Goal: Task Accomplishment & Management: Manage account settings

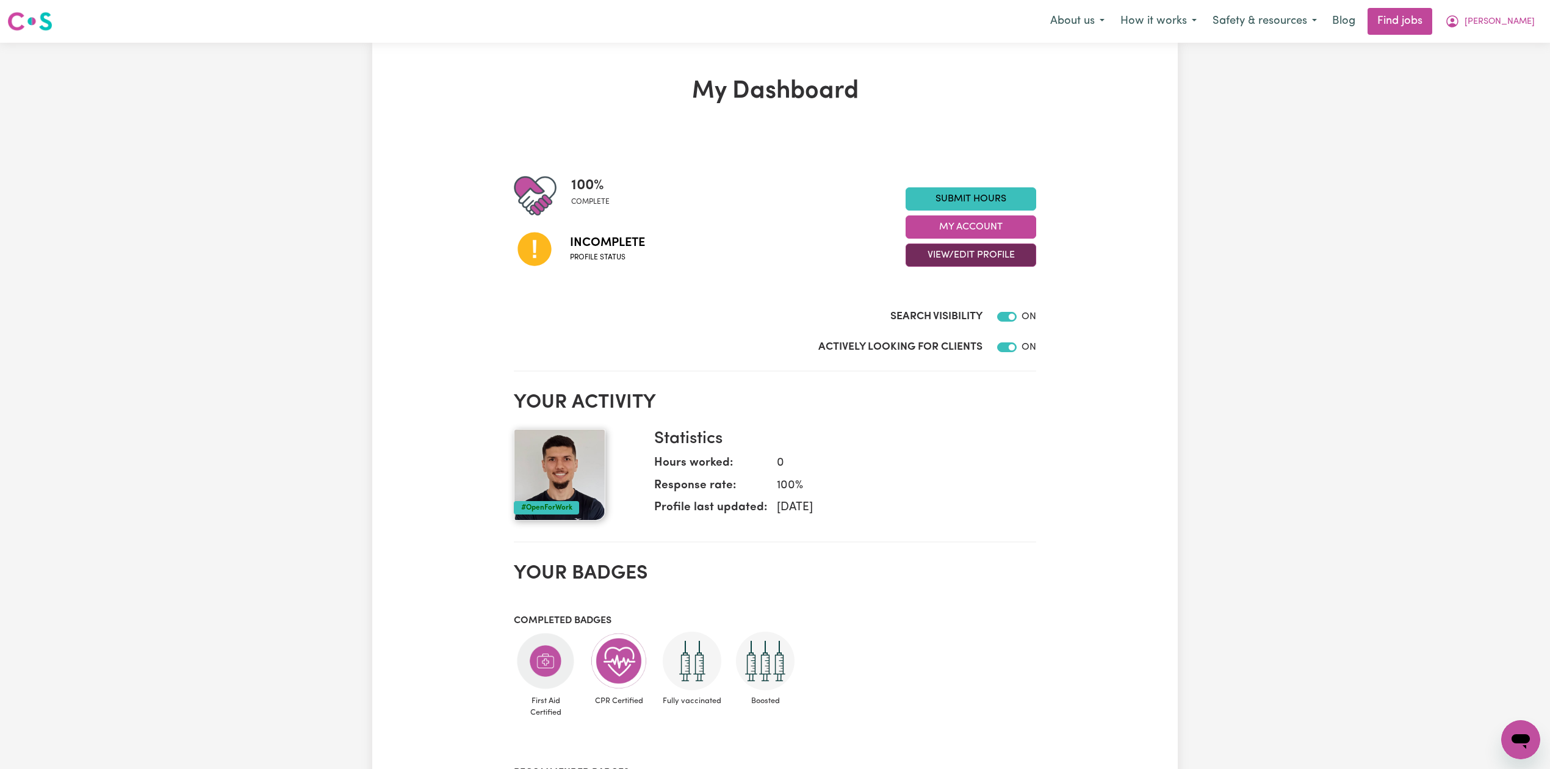
click at [1001, 264] on button "View/Edit Profile" at bounding box center [970, 254] width 131 height 23
click at [939, 316] on link "Edit Profile" at bounding box center [963, 310] width 114 height 24
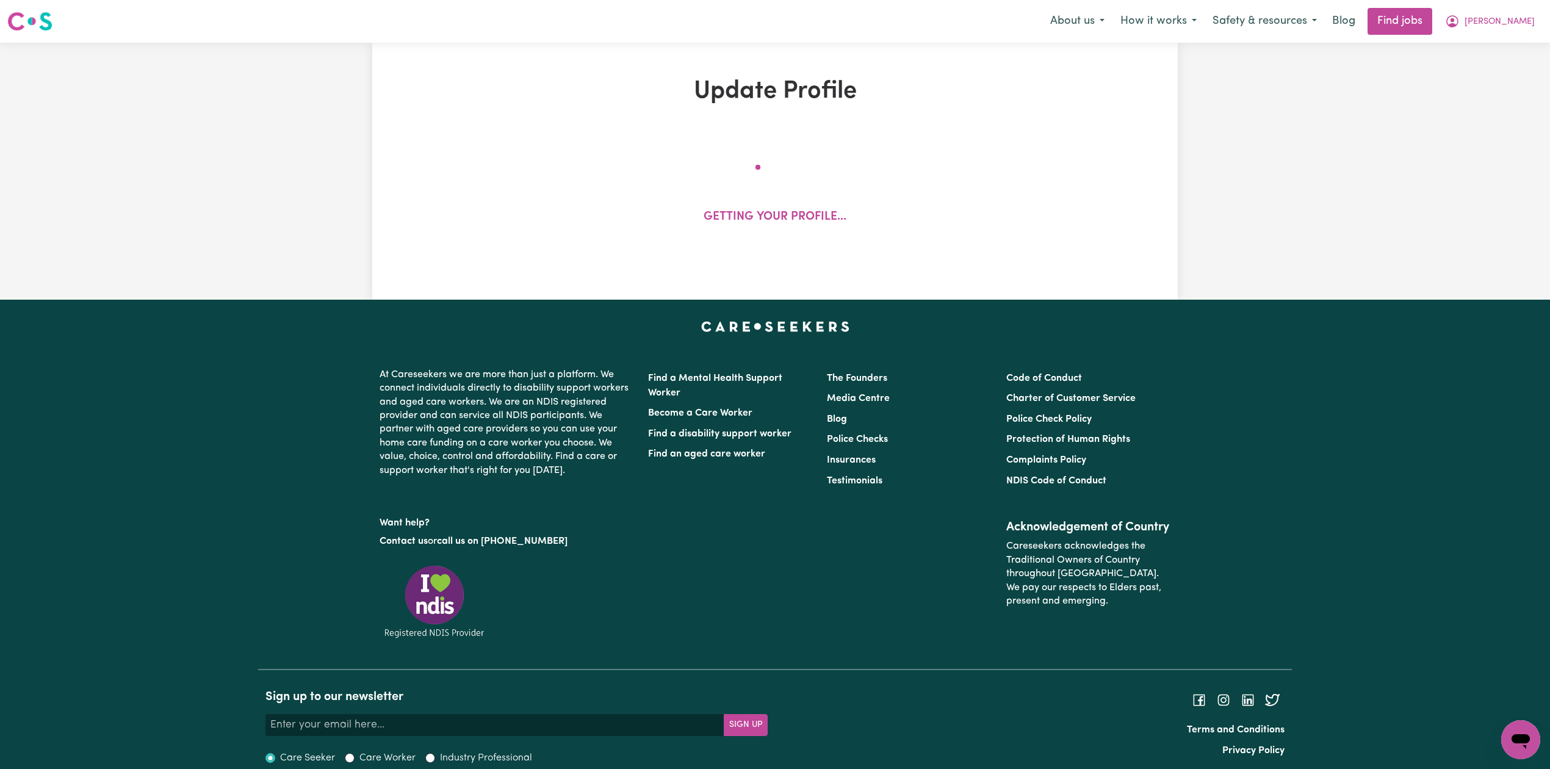
select select "[DEMOGRAPHIC_DATA]"
select select "Student Visa"
select select "Studying a healthcare related degree or qualification"
select select "65"
select select "91"
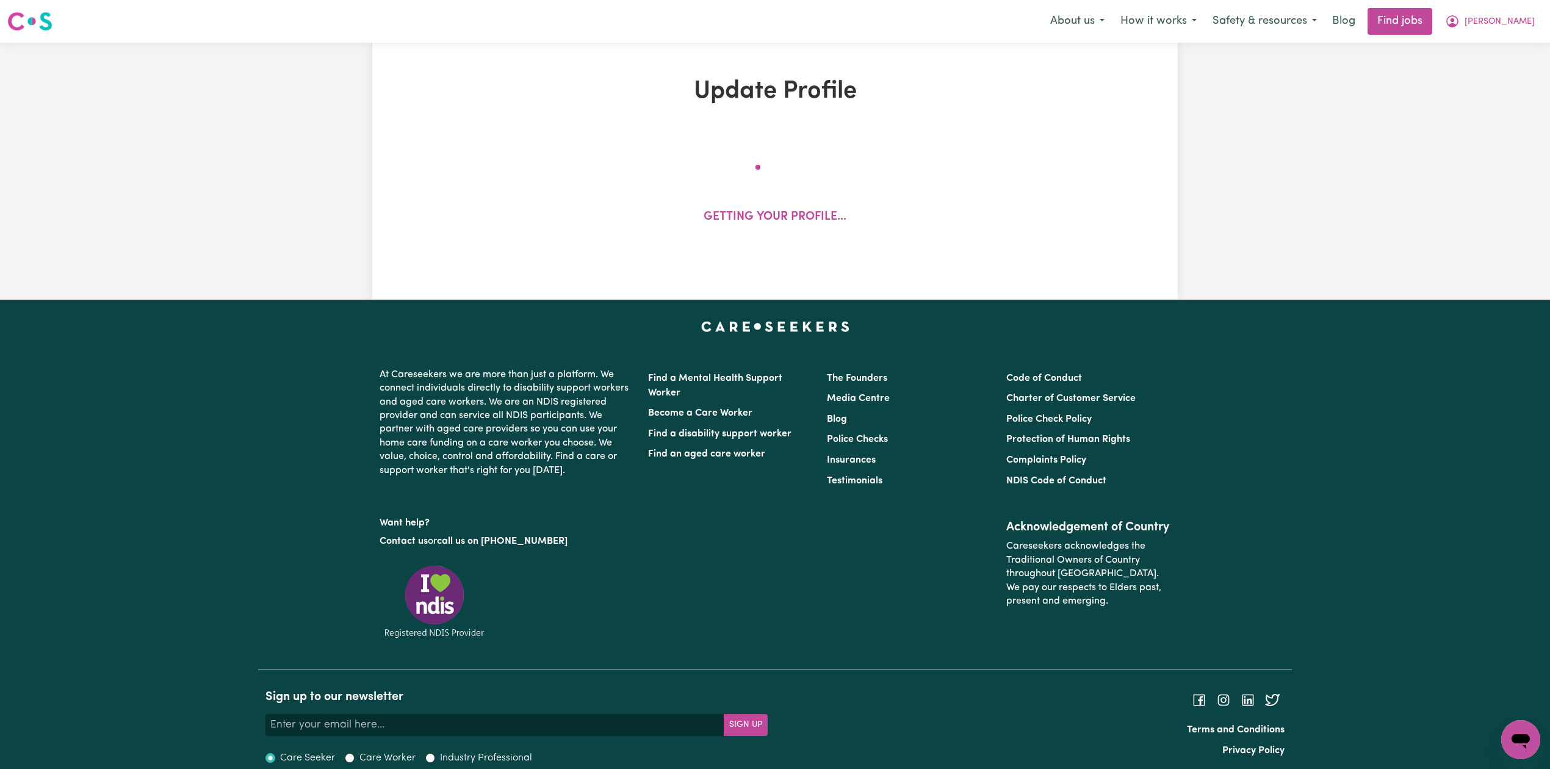
select select "118"
select select "144"
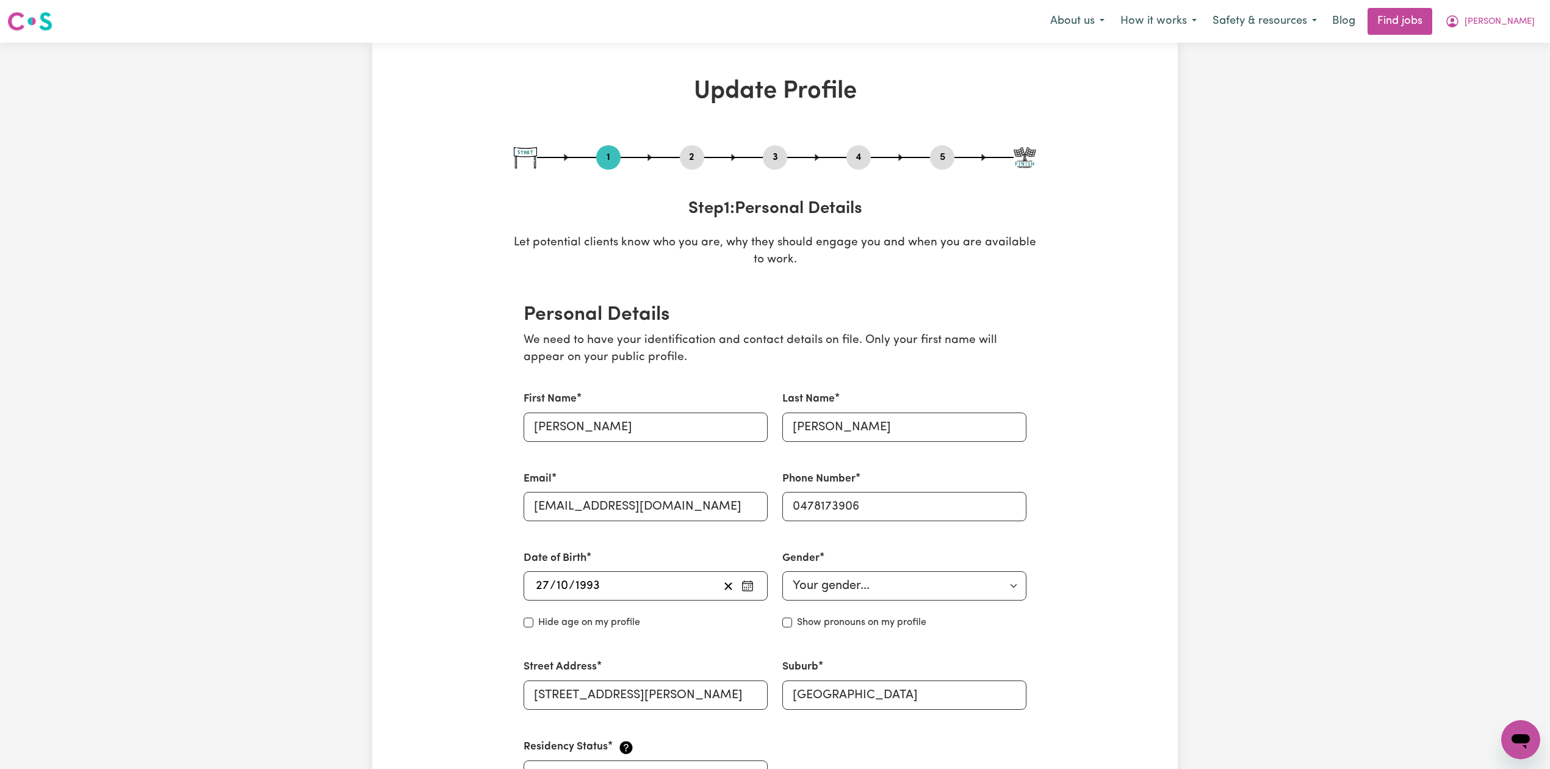
click at [691, 154] on button "2" at bounding box center [692, 157] width 24 height 16
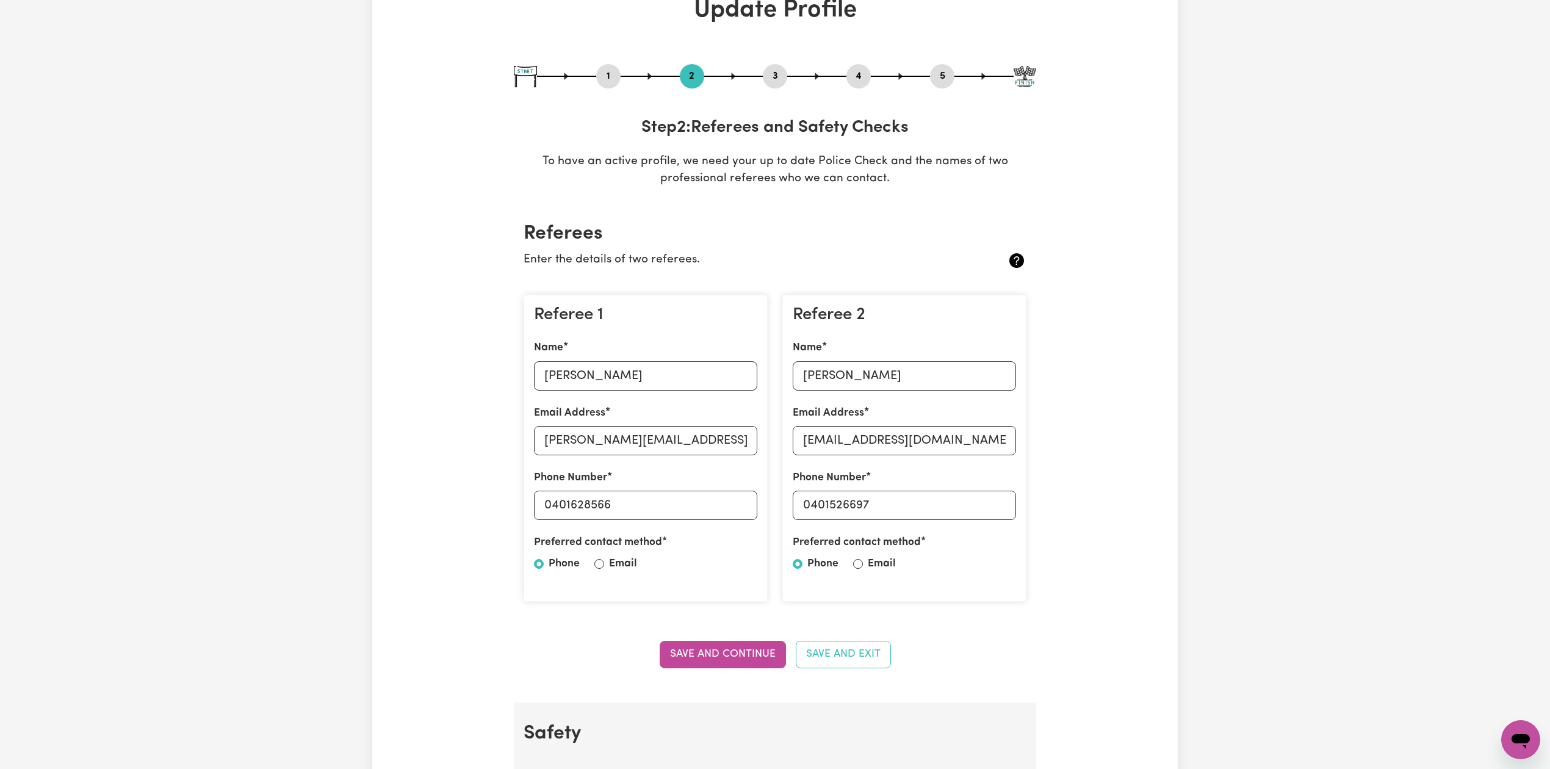
scroll to position [162, 0]
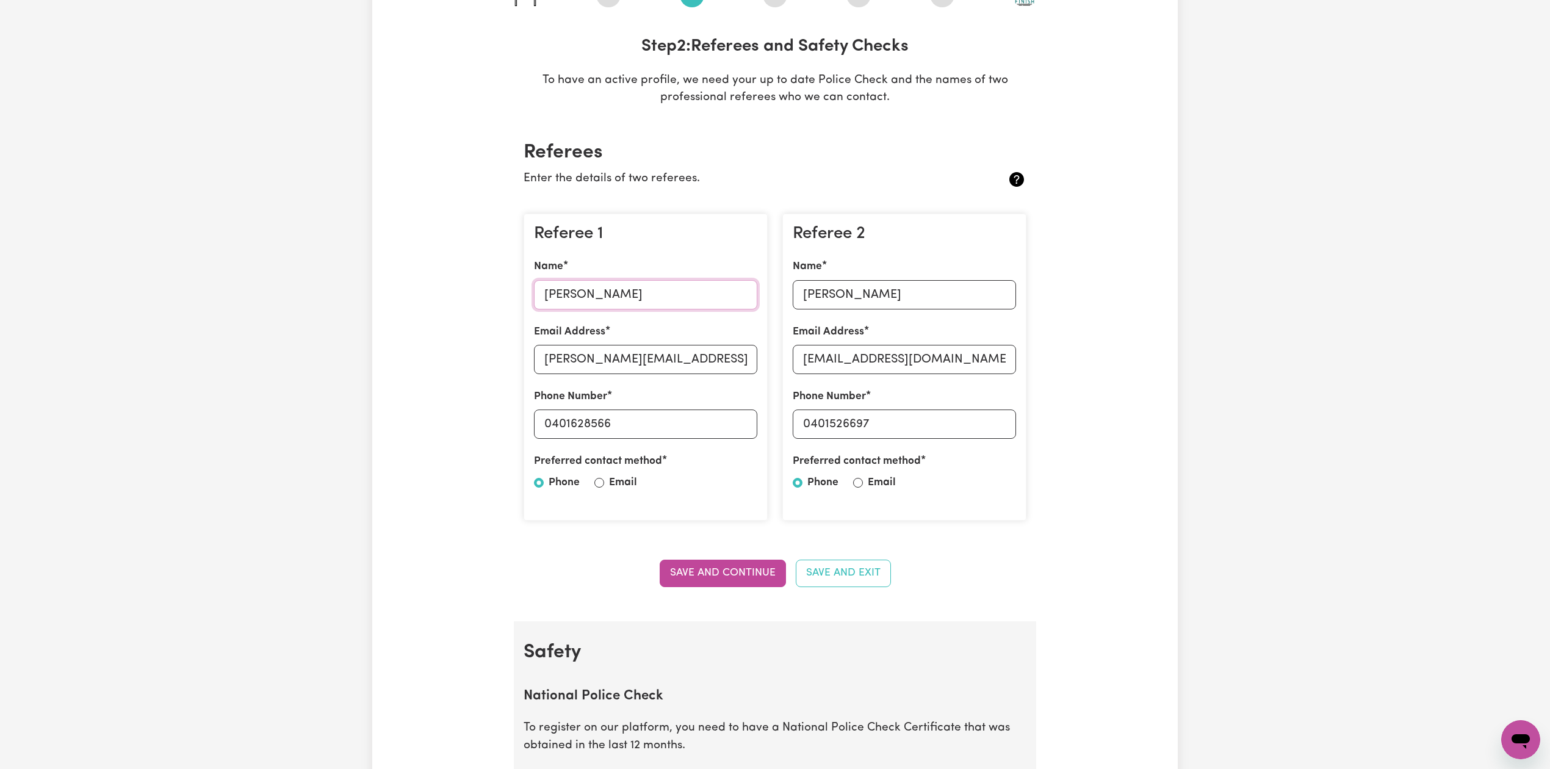
click at [632, 292] on input "[PERSON_NAME]" at bounding box center [645, 294] width 223 height 29
click at [577, 362] on input "[PERSON_NAME][EMAIL_ADDRESS][DOMAIN_NAME]" at bounding box center [645, 359] width 223 height 29
drag, startPoint x: 550, startPoint y: 420, endPoint x: 208, endPoint y: 447, distance: 343.2
click at [737, 442] on div "Referee 1 Name [PERSON_NAME] Email Address [EMAIL_ADDRESS][DOMAIN_NAME] Phone N…" at bounding box center [645, 367] width 244 height 307
click at [836, 298] on input "[PERSON_NAME]" at bounding box center [903, 294] width 223 height 29
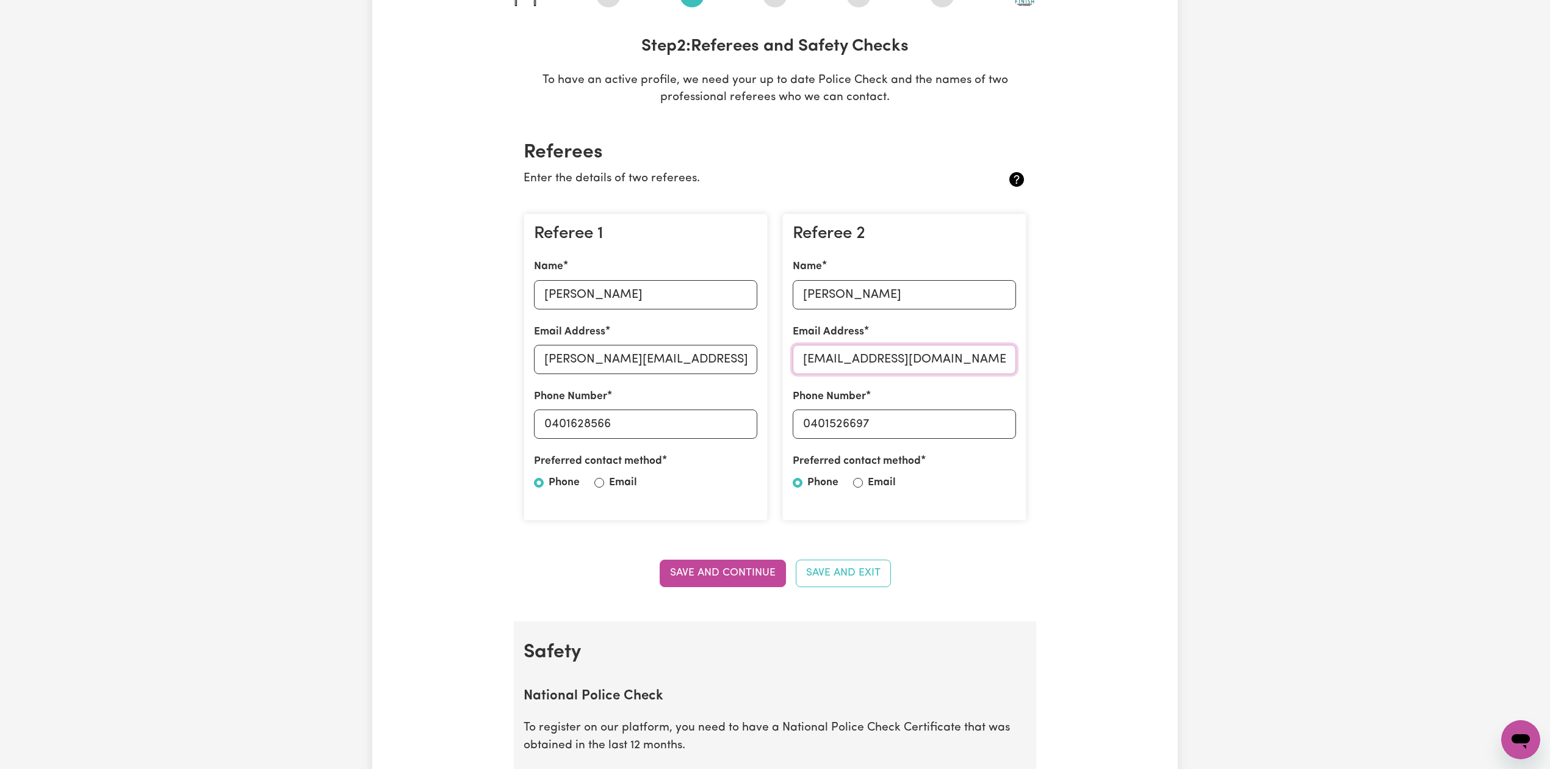
click at [902, 345] on input "[EMAIL_ADDRESS][DOMAIN_NAME]" at bounding box center [903, 359] width 223 height 29
drag, startPoint x: 813, startPoint y: 417, endPoint x: 986, endPoint y: 444, distance: 174.7
click at [986, 444] on div "Referee 2 Name [PERSON_NAME] Email Address [EMAIL_ADDRESS][DOMAIN_NAME] Phone N…" at bounding box center [904, 367] width 244 height 307
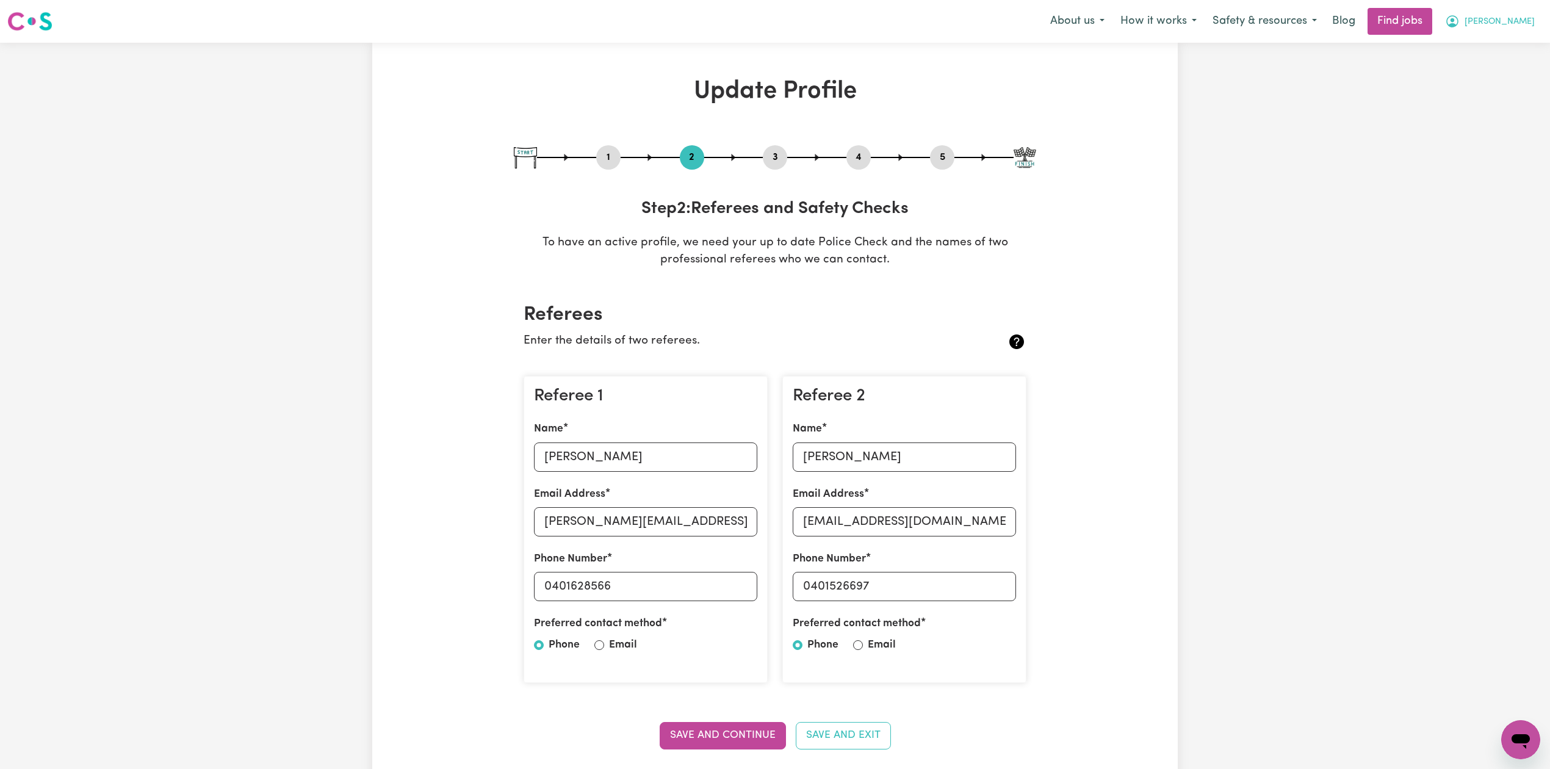
click at [1508, 27] on span "[PERSON_NAME]" at bounding box center [1499, 21] width 70 height 13
click at [1495, 91] on link "Logout" at bounding box center [1493, 93] width 96 height 23
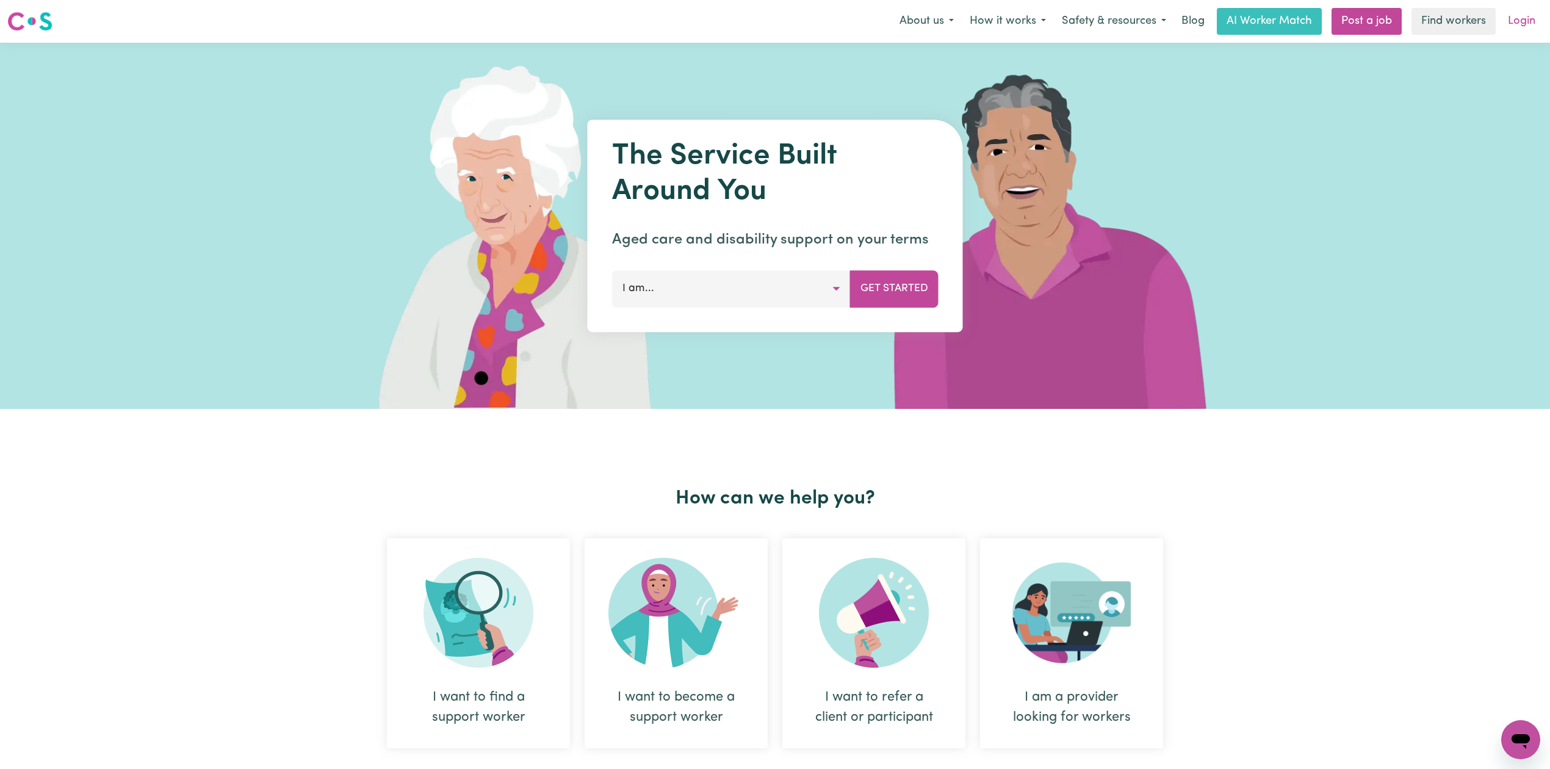
click at [1534, 29] on link "Login" at bounding box center [1521, 21] width 42 height 27
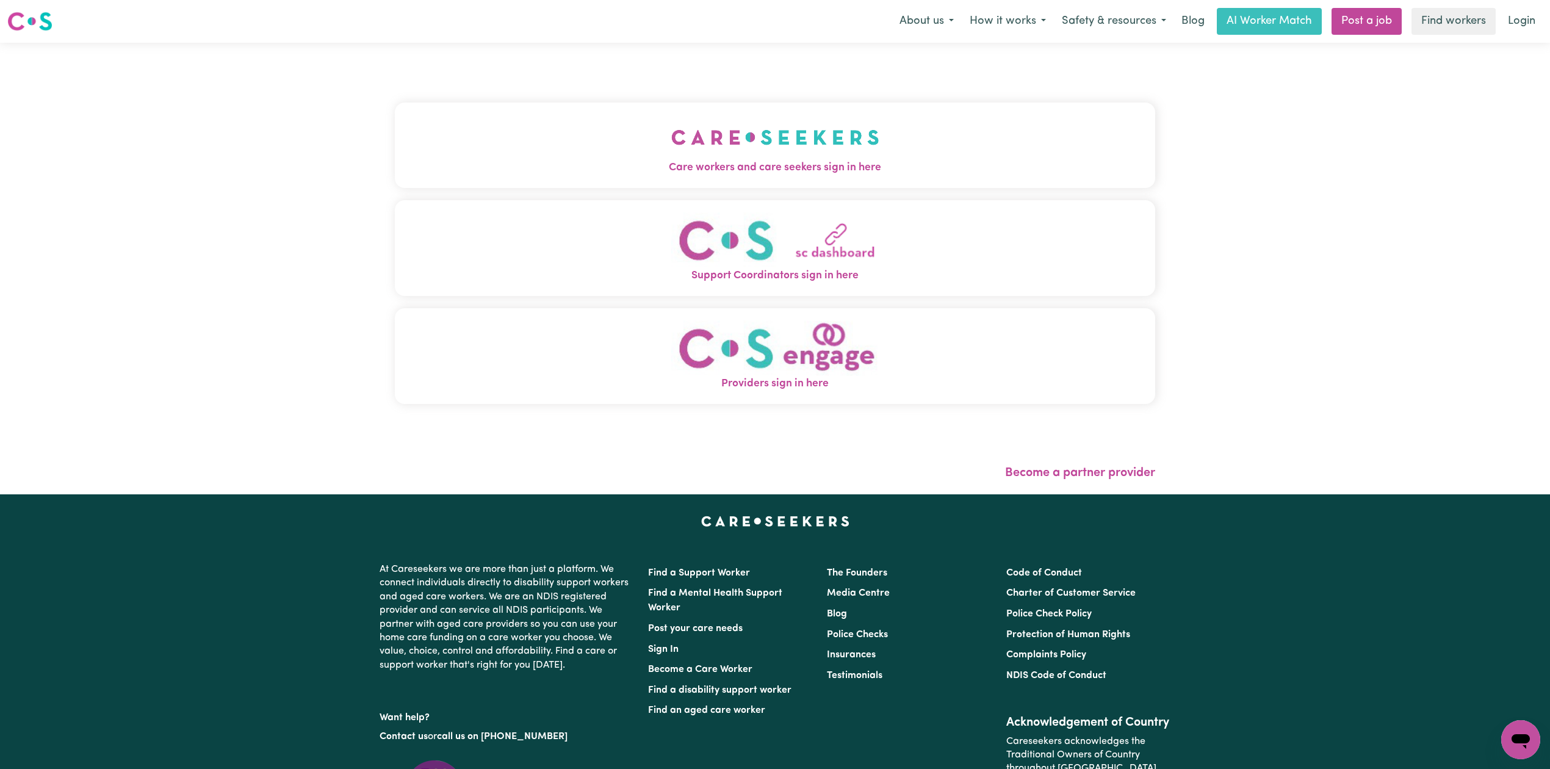
click at [615, 118] on button "Care workers and care seekers sign in here" at bounding box center [775, 144] width 760 height 85
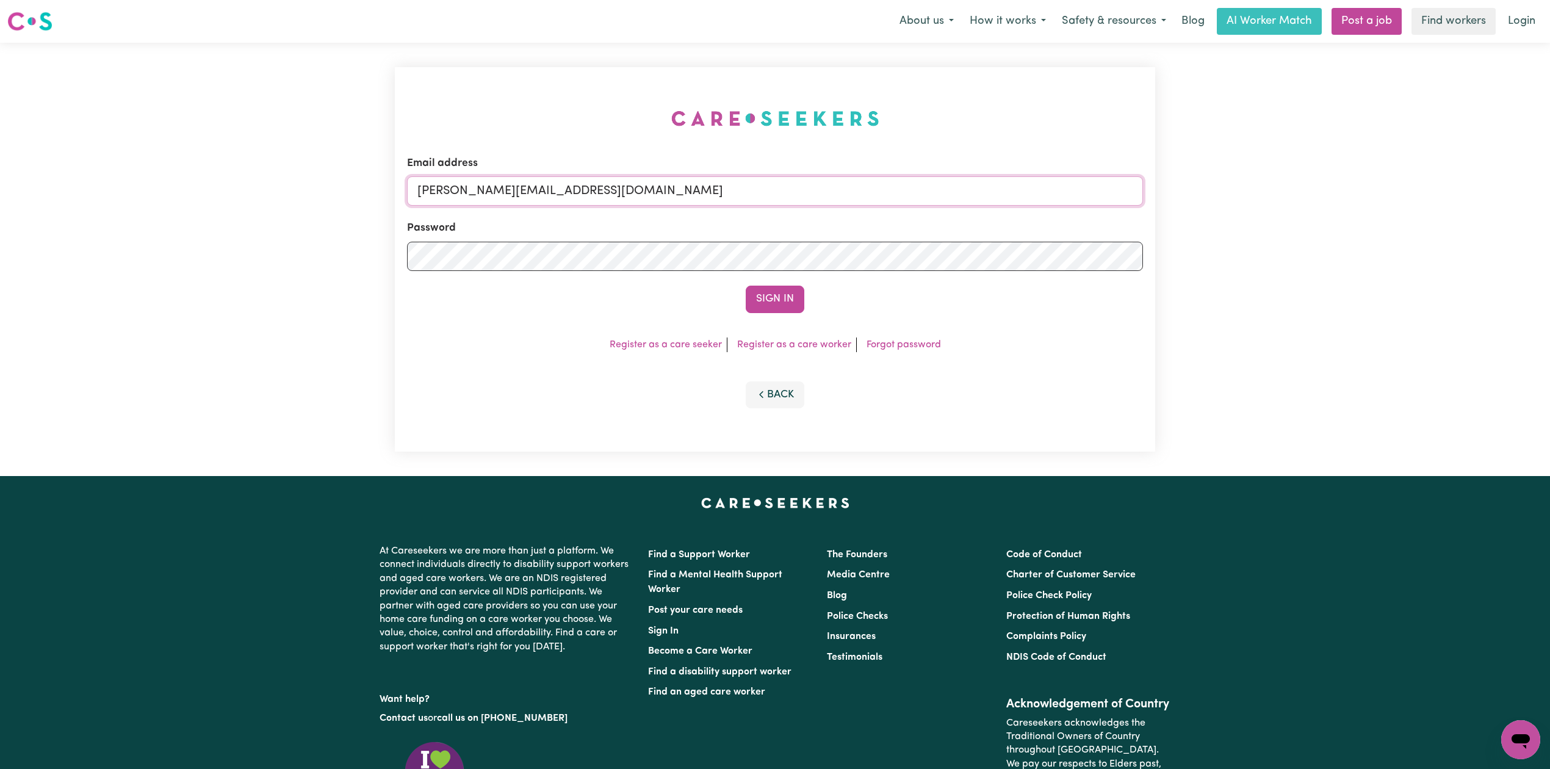
drag, startPoint x: 535, startPoint y: 189, endPoint x: 525, endPoint y: 194, distance: 10.9
click at [535, 189] on input "[PERSON_NAME][EMAIL_ADDRESS][DOMAIN_NAME]" at bounding box center [775, 190] width 736 height 29
drag, startPoint x: 482, startPoint y: 188, endPoint x: 755, endPoint y: 196, distance: 272.8
click at [755, 196] on input "Superuser~[EMAIL_ADDRESS][DOMAIN_NAME]" at bounding box center [775, 190] width 736 height 29
type input "Superuser~[EMAIL_ADDRESS][DOMAIN_NAME]"
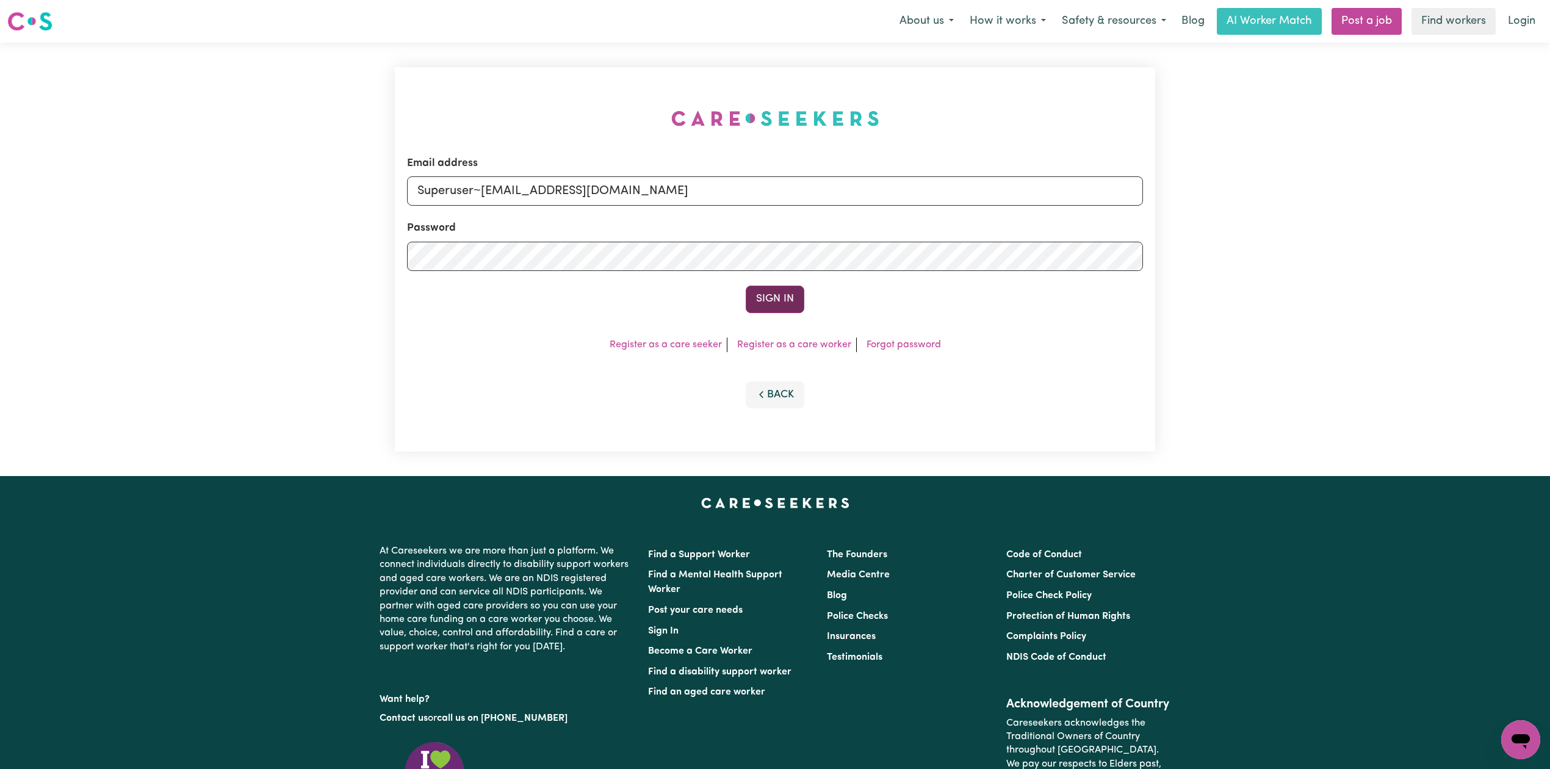
click at [788, 301] on button "Sign In" at bounding box center [774, 299] width 59 height 27
